Goal: Task Accomplishment & Management: Use online tool/utility

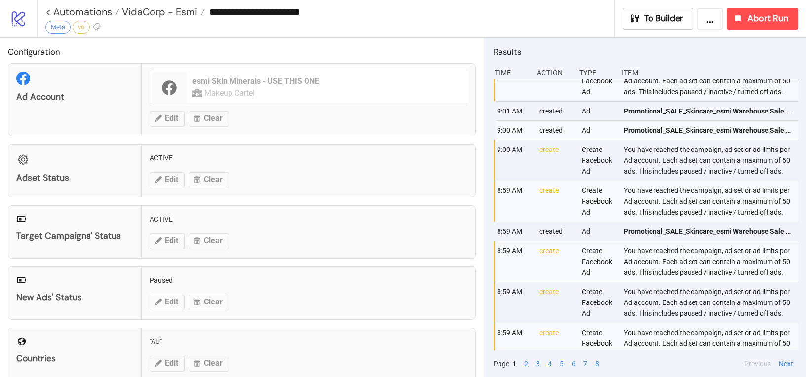
scroll to position [360, 0]
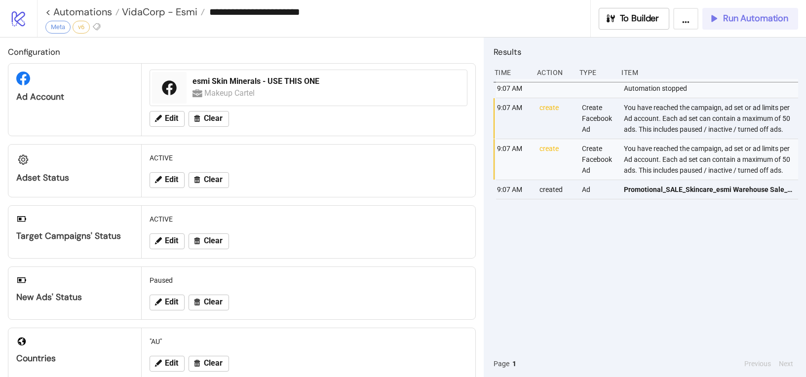
click at [754, 22] on span "Run Automation" at bounding box center [755, 18] width 65 height 11
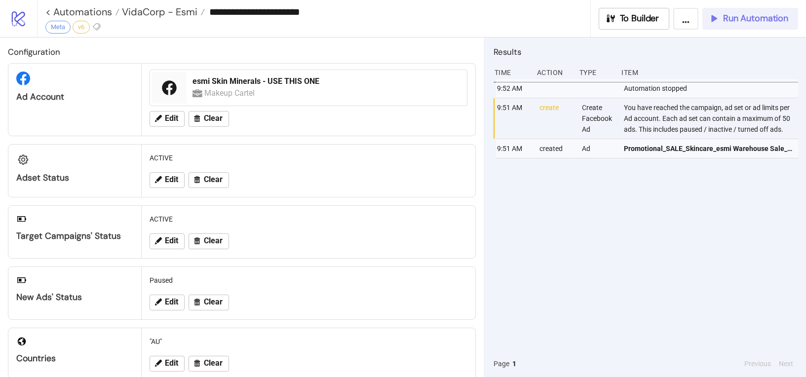
click at [753, 20] on span "Run Automation" at bounding box center [755, 18] width 65 height 11
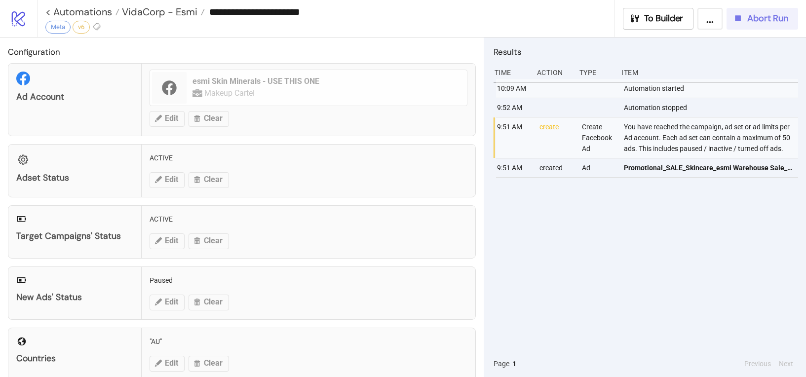
click at [770, 26] on button "Abort Run" at bounding box center [762, 19] width 72 height 22
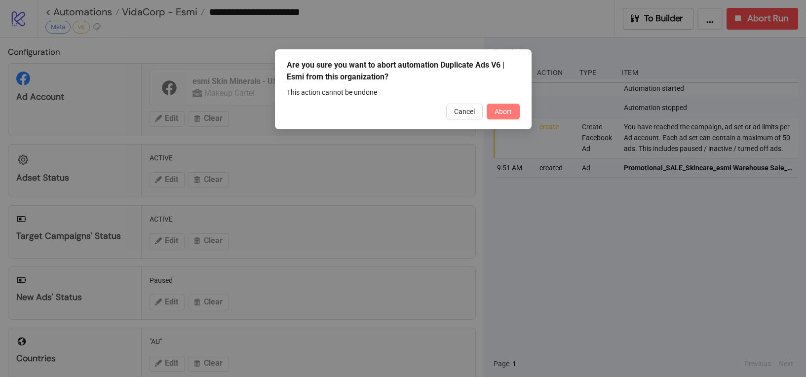
click at [505, 116] on button "Abort" at bounding box center [502, 112] width 33 height 16
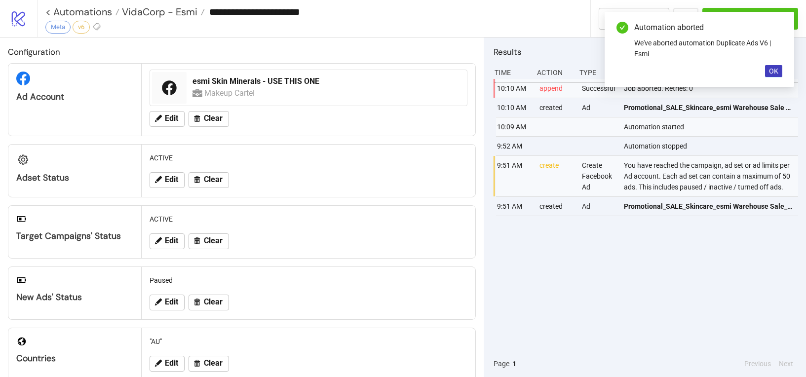
click at [620, 307] on div "10:10 AM append Successful Job aborted. Retries: 0 10:10 AM created Ad Promotio…" at bounding box center [645, 214] width 304 height 271
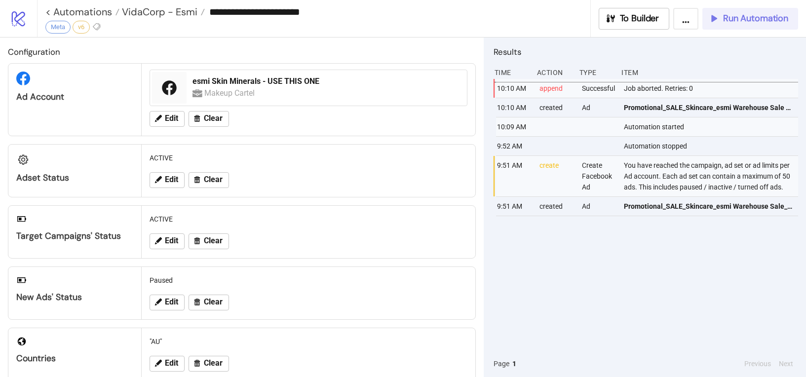
click at [782, 14] on span "Run Automation" at bounding box center [755, 18] width 65 height 11
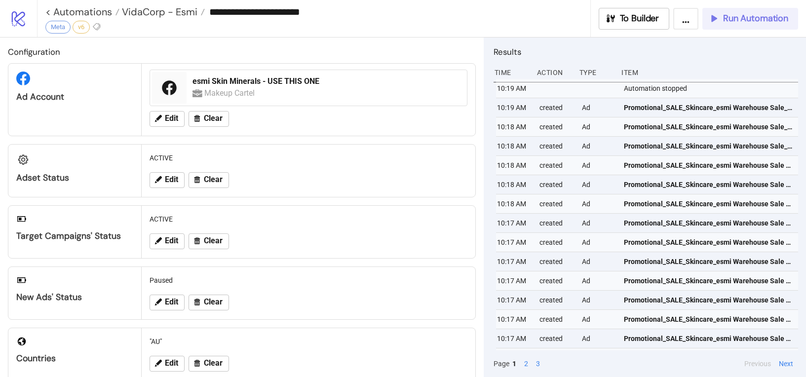
click at [744, 26] on button "Run Automation" at bounding box center [750, 19] width 96 height 22
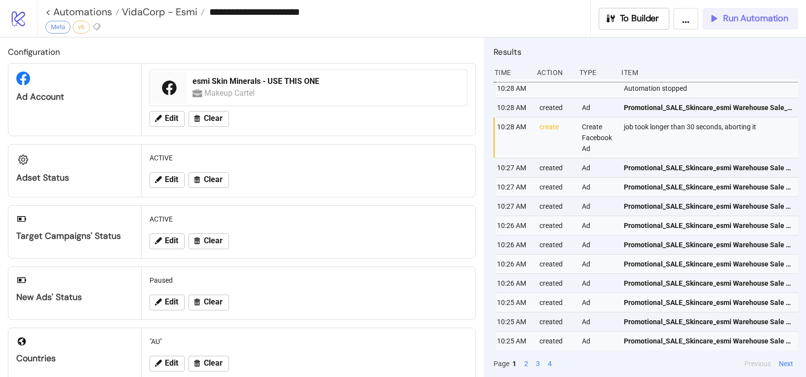
click at [730, 19] on span "Run Automation" at bounding box center [755, 18] width 65 height 11
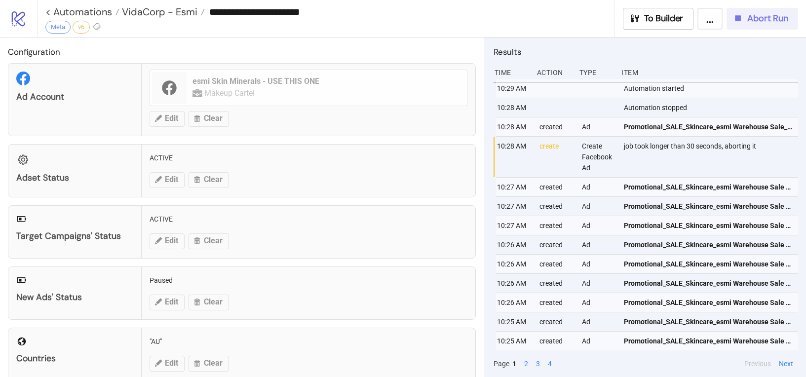
click at [771, 15] on span "Abort Run" at bounding box center [767, 18] width 41 height 11
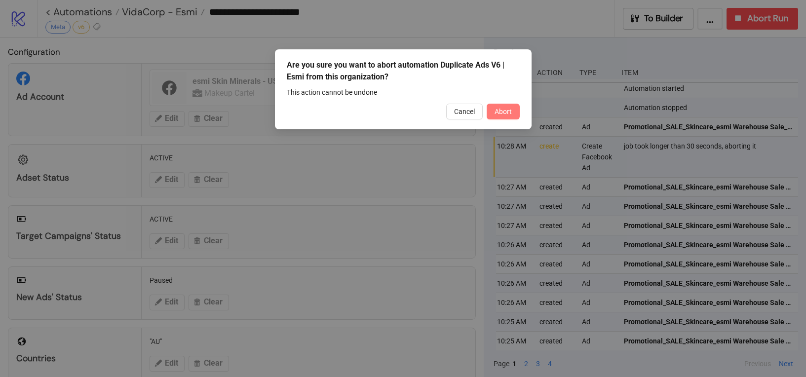
click at [515, 114] on button "Abort" at bounding box center [502, 112] width 33 height 16
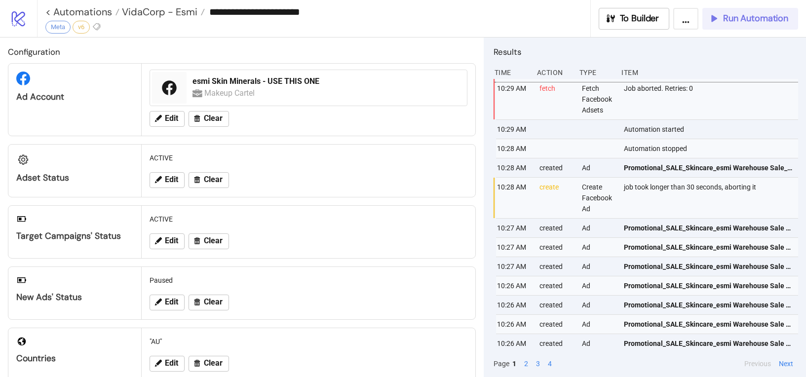
click at [737, 16] on span "Run Automation" at bounding box center [755, 18] width 65 height 11
